Goal: Information Seeking & Learning: Learn about a topic

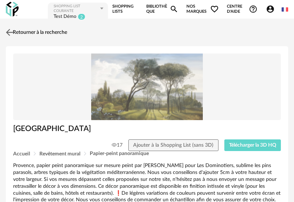
click at [47, 29] on link "Retourner à la recherche" at bounding box center [35, 32] width 63 height 16
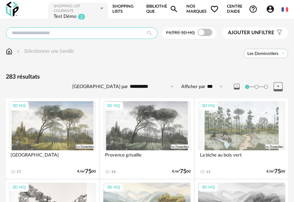
click at [95, 35] on input "text" at bounding box center [81, 33] width 151 height 12
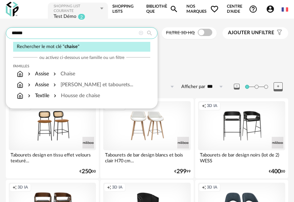
type input "******"
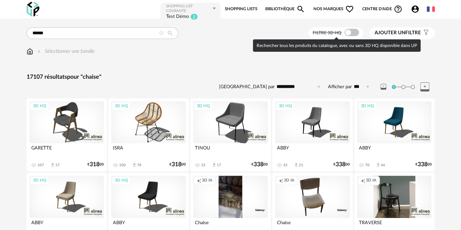
click at [293, 34] on span at bounding box center [351, 32] width 15 height 7
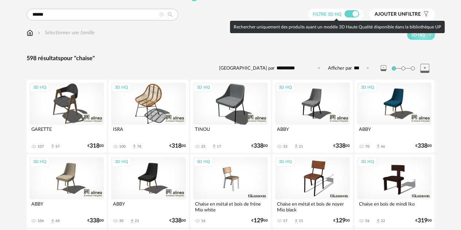
scroll to position [19, 0]
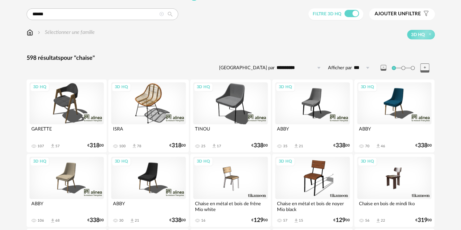
click at [293, 194] on div "3D HQ" at bounding box center [394, 178] width 75 height 42
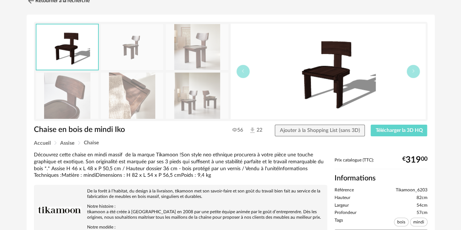
scroll to position [32, 0]
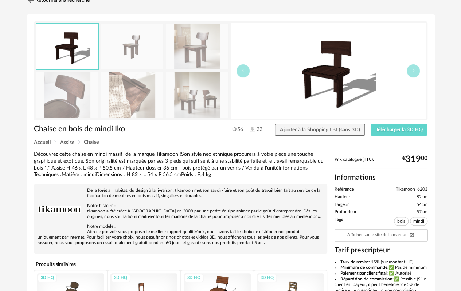
click at [170, 118] on img at bounding box center [197, 95] width 63 height 46
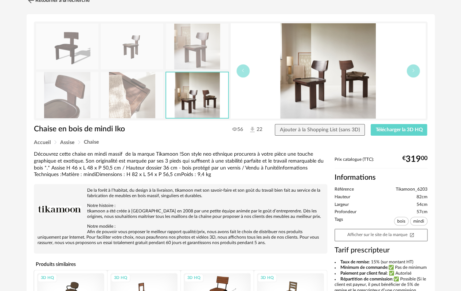
click at [164, 180] on div "Découvrez cette chaise en mindi massif de la marque Tikamoon !Son style neo eth…" at bounding box center [180, 245] width 300 height 188
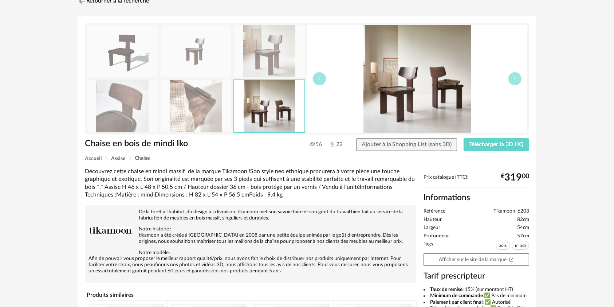
drag, startPoint x: 248, startPoint y: 3, endPoint x: 23, endPoint y: 136, distance: 261.1
click at [23, 136] on div "Retourner à la recherche Chaise en bois de mindi Iko Chaise en bois de mindi Ik…" at bounding box center [307, 217] width 614 height 461
click at [119, 47] on img at bounding box center [122, 51] width 71 height 52
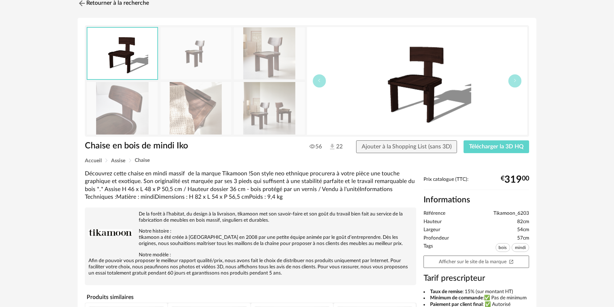
scroll to position [0, 0]
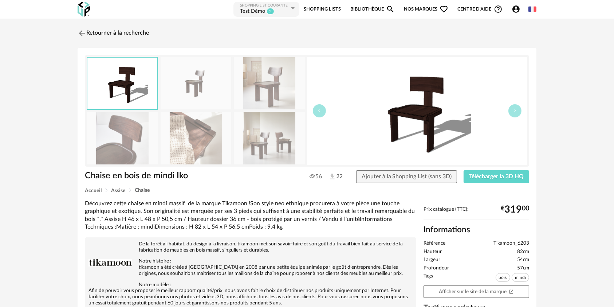
click at [293, 11] on span "Nos marques Heart Outline icon" at bounding box center [426, 9] width 44 height 16
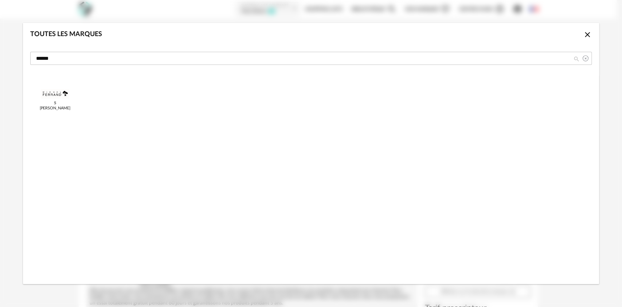
click at [293, 58] on icon "dialog" at bounding box center [584, 58] width 9 height 13
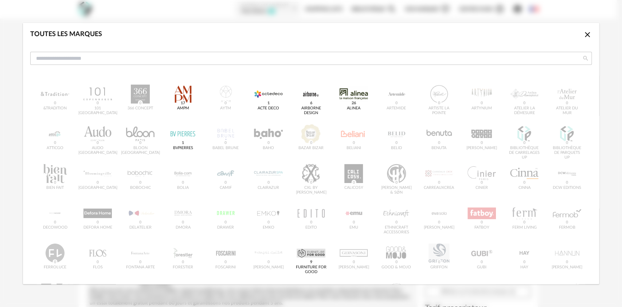
click at [293, 35] on icon "Close icon" at bounding box center [587, 34] width 9 height 9
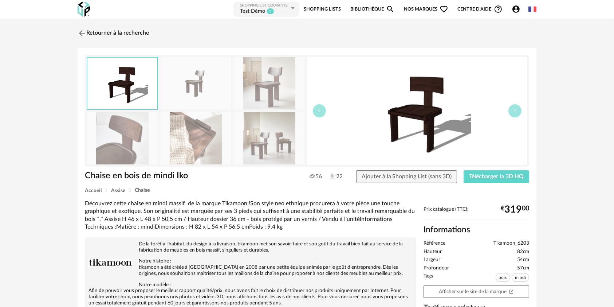
click at [83, 16] on img at bounding box center [84, 9] width 13 height 15
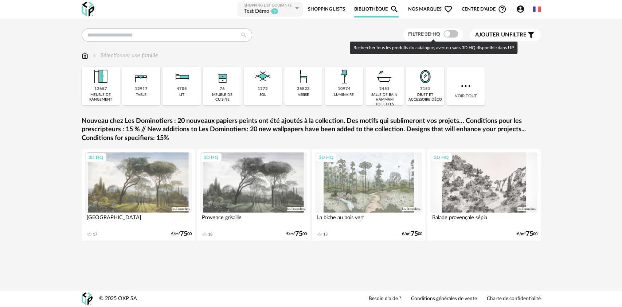
click at [446, 33] on span at bounding box center [450, 33] width 15 height 7
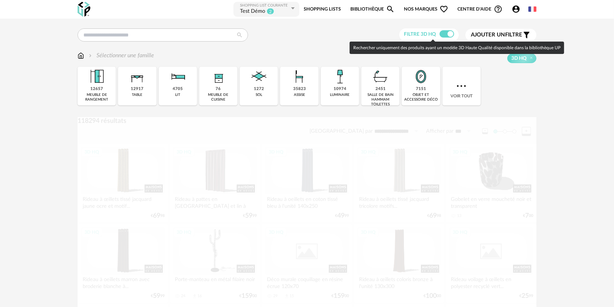
click at [446, 33] on span at bounding box center [447, 33] width 15 height 7
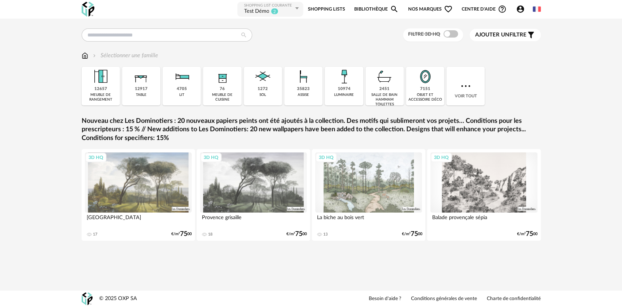
click at [424, 12] on span "Nos marques Heart Outline icon" at bounding box center [430, 9] width 44 height 16
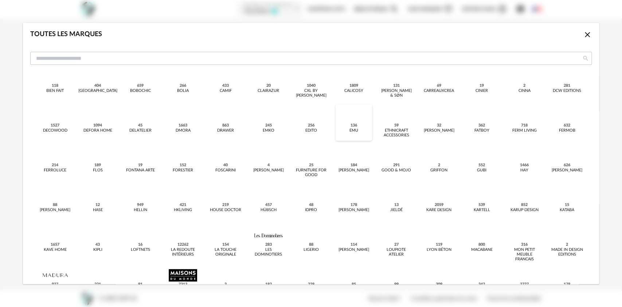
scroll to position [146, 0]
